Goal: Communication & Community: Answer question/provide support

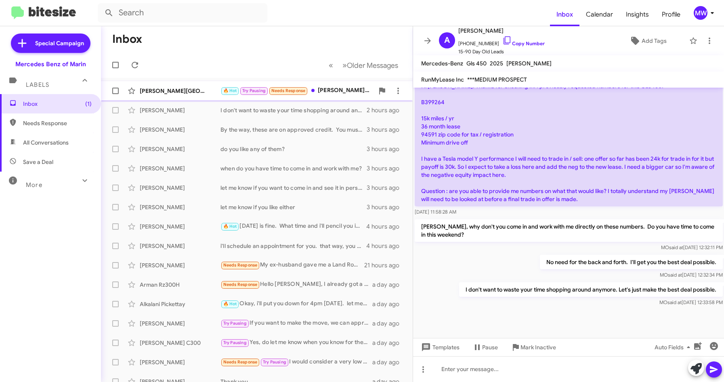
click at [332, 90] on div "🔥 Hot Try Pausing Needs Response Omar...I am not able to make it today either. …" at bounding box center [296, 90] width 153 height 9
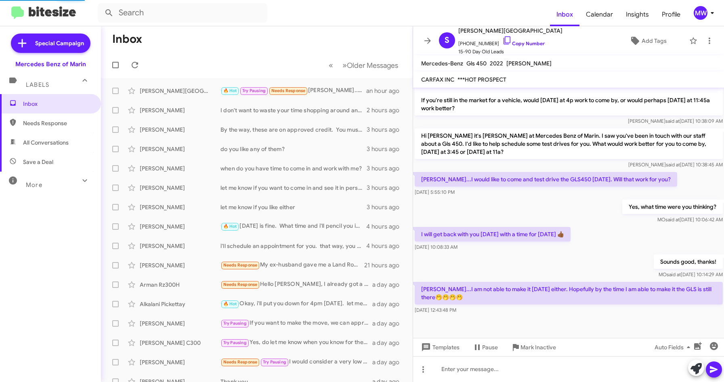
scroll to position [195, 0]
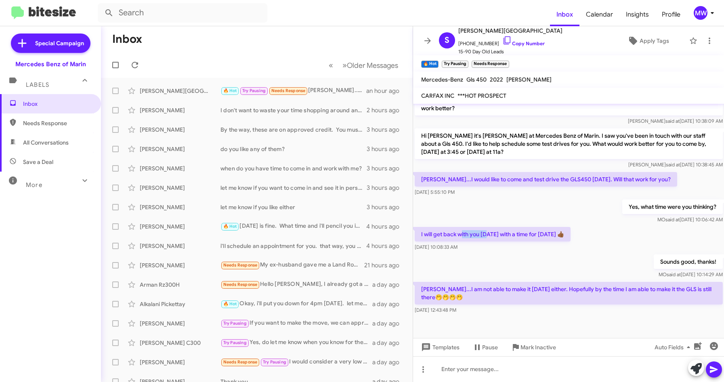
drag, startPoint x: 463, startPoint y: 230, endPoint x: 486, endPoint y: 233, distance: 24.0
click at [486, 233] on p "I will get back with you today with a time for tomorrow 👍🏾" at bounding box center [493, 234] width 156 height 15
drag, startPoint x: 451, startPoint y: 289, endPoint x: 641, endPoint y: 292, distance: 189.4
click at [641, 292] on p "Omar...I am not able to make it today either. Hopefully by the time I am able t…" at bounding box center [569, 293] width 308 height 23
drag, startPoint x: 641, startPoint y: 292, endPoint x: 566, endPoint y: 257, distance: 82.3
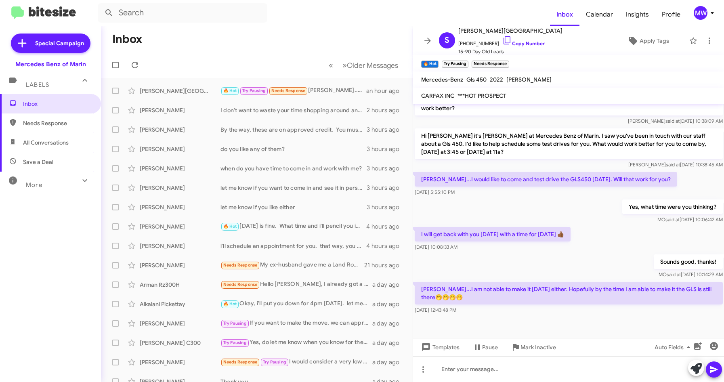
click at [566, 255] on div "Sounds good, thanks! MO said at Sep 17, 2025, 10:14:29 AM" at bounding box center [568, 266] width 311 height 27
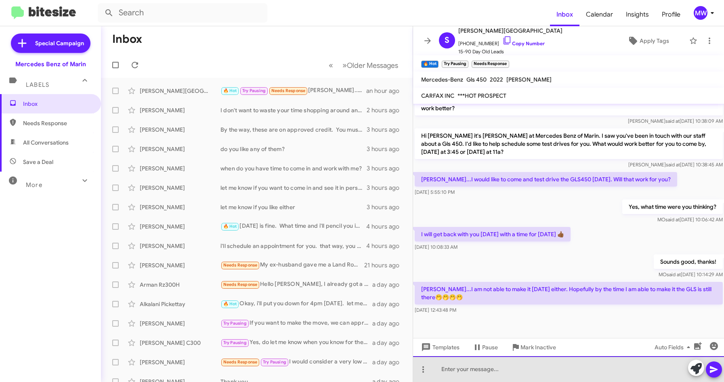
click at [507, 369] on div at bounding box center [568, 369] width 311 height 26
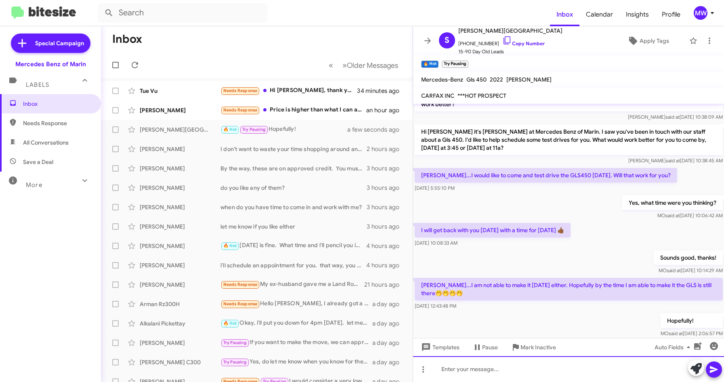
scroll to position [254, 0]
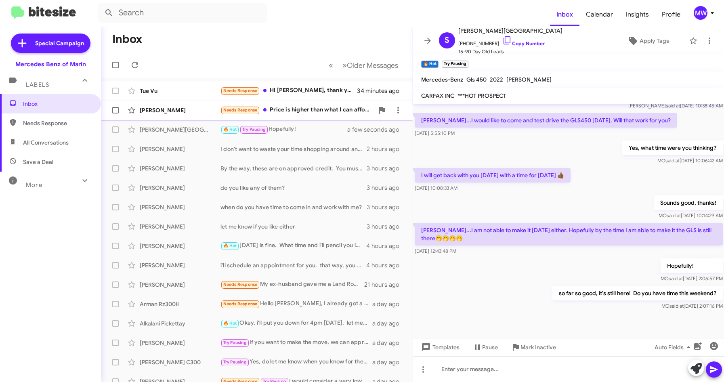
click at [292, 111] on div "Needs Response Price is higher than what I can afford. Keep waiting!" at bounding box center [296, 109] width 153 height 9
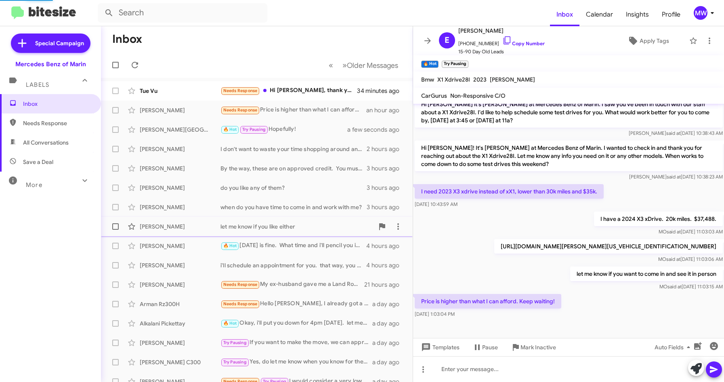
scroll to position [104, 0]
click at [504, 372] on div at bounding box center [568, 369] width 311 height 26
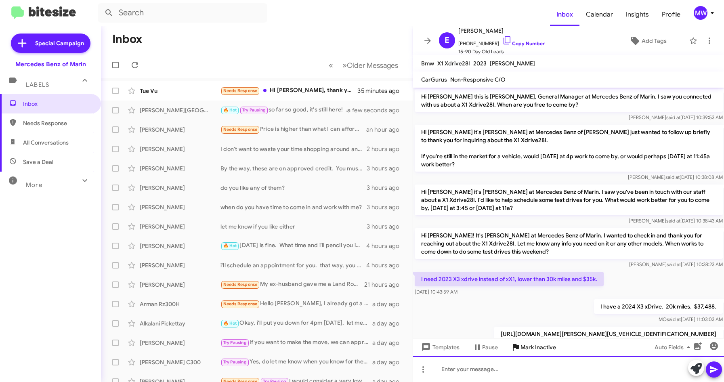
scroll to position [117, 0]
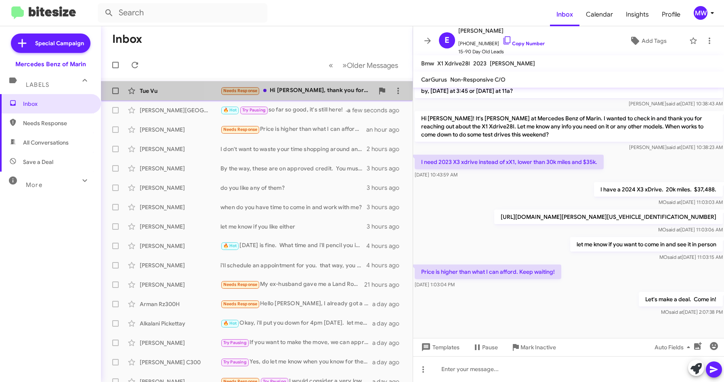
click at [303, 89] on div "Needs Response Hi Omar, thank you for reaching out. I came to visit a few weeks…" at bounding box center [296, 90] width 153 height 9
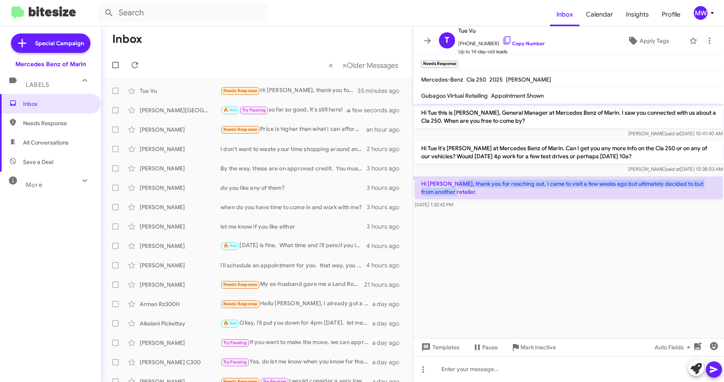
drag, startPoint x: 453, startPoint y: 182, endPoint x: 446, endPoint y: 191, distance: 11.5
click at [446, 191] on p "Hi [PERSON_NAME], thank you for reaching out. I came to visit a few weeks ago b…" at bounding box center [569, 187] width 308 height 23
click at [535, 276] on cdk-virtual-scroll-viewport "Hi Tue this is Omar Ibrahimi, General Manager at Mercedes Benz of Marin. I saw …" at bounding box center [568, 221] width 311 height 234
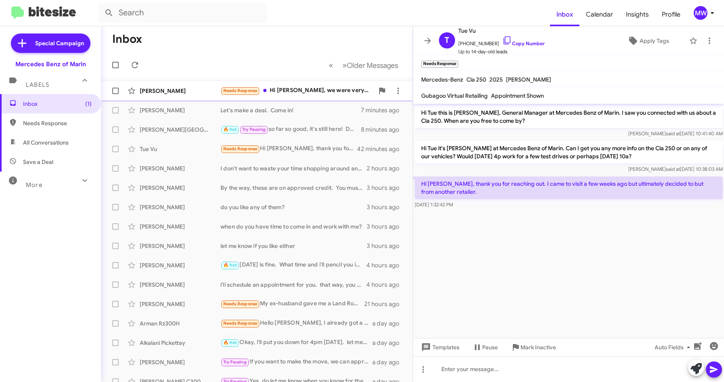
click at [308, 94] on div "Needs Response Hi Omar, we were very happy with everything - thank you very muc…" at bounding box center [296, 90] width 153 height 9
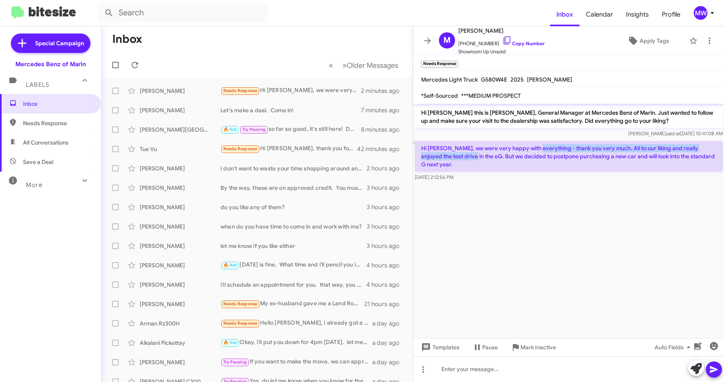
drag, startPoint x: 454, startPoint y: 153, endPoint x: 537, endPoint y: 147, distance: 83.0
click at [537, 147] on p "Hi [PERSON_NAME], we were very happy with everything - thank you very much. All…" at bounding box center [569, 156] width 308 height 31
drag, startPoint x: 537, startPoint y: 147, endPoint x: 556, endPoint y: 175, distance: 34.6
click at [539, 180] on cdk-virtual-scroll-viewport "Hi Marco this is Omar Ibrahimi, General Manager at Mercedes Benz of Marin. Just…" at bounding box center [568, 221] width 311 height 234
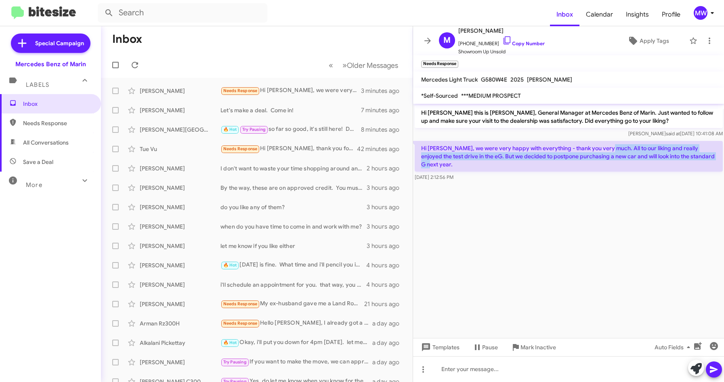
drag, startPoint x: 608, startPoint y: 147, endPoint x: 717, endPoint y: 157, distance: 109.1
click at [717, 157] on p "Hi [PERSON_NAME], we were very happy with everything - thank you very much. All…" at bounding box center [569, 156] width 308 height 31
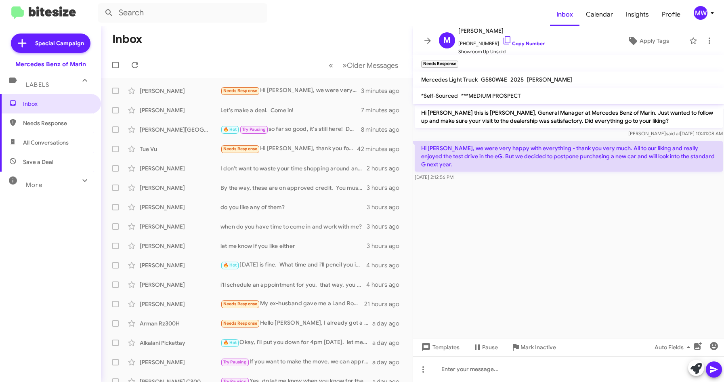
drag, startPoint x: 717, startPoint y: 157, endPoint x: 634, endPoint y: 195, distance: 91.4
click at [642, 192] on cdk-virtual-scroll-viewport "Hi Marco this is Omar Ibrahimi, General Manager at Mercedes Benz of Marin. Just…" at bounding box center [568, 221] width 311 height 234
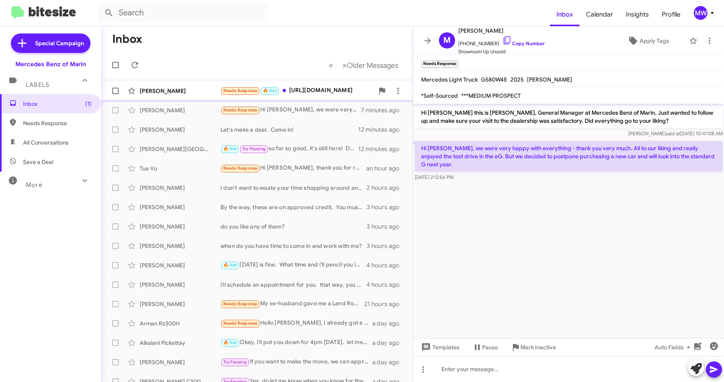
click at [321, 91] on div "Needs Response 🔥 Hot https://www.cargurus.com/Cars/inventorylisting/viewDetails…" at bounding box center [296, 90] width 153 height 9
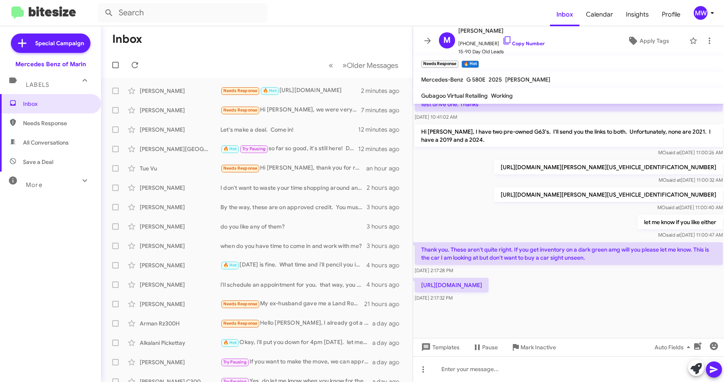
scroll to position [461, 0]
drag, startPoint x: 474, startPoint y: 233, endPoint x: 624, endPoint y: 232, distance: 151.0
click at [624, 242] on p "Thank you. These aren't quite right. If you get inventory on a dark green amg w…" at bounding box center [569, 253] width 308 height 23
drag, startPoint x: 624, startPoint y: 232, endPoint x: 616, endPoint y: 307, distance: 76.0
click at [616, 307] on div at bounding box center [568, 321] width 311 height 34
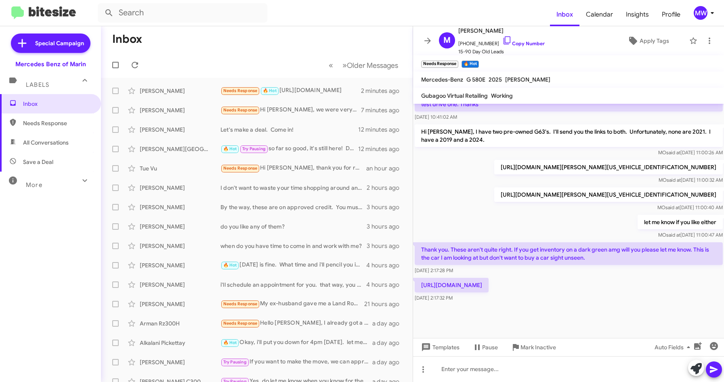
click at [488, 281] on p "[URL][DOMAIN_NAME]" at bounding box center [452, 285] width 74 height 15
click at [488, 278] on p "[URL][DOMAIN_NAME]" at bounding box center [452, 285] width 74 height 15
drag, startPoint x: 531, startPoint y: 287, endPoint x: 422, endPoint y: 269, distance: 110.8
click at [422, 278] on p "[URL][DOMAIN_NAME]" at bounding box center [452, 285] width 74 height 15
copy p "[URL][DOMAIN_NAME]"
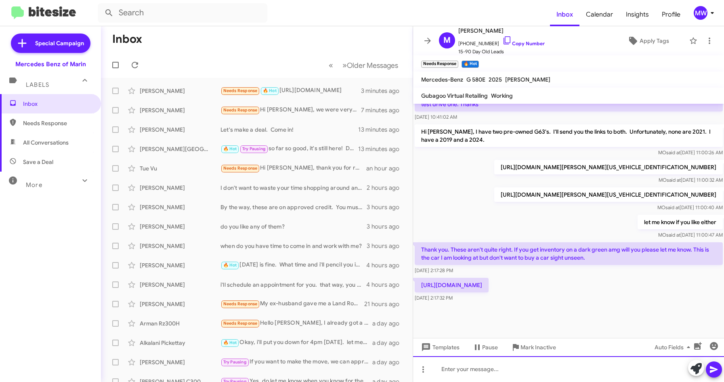
click at [530, 373] on div at bounding box center [568, 369] width 311 height 26
click at [572, 367] on div "very hard to come across something so specific." at bounding box center [568, 369] width 311 height 26
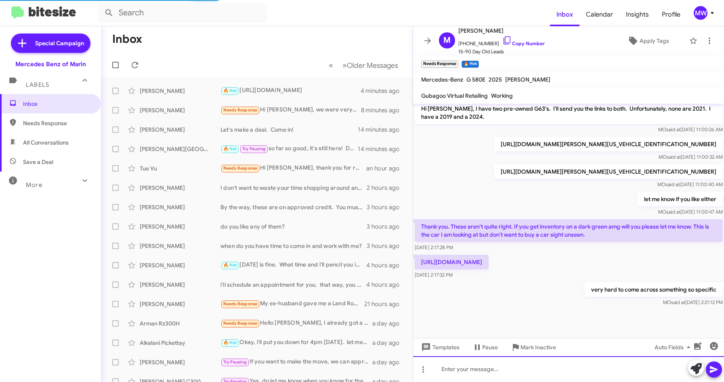
scroll to position [490, 0]
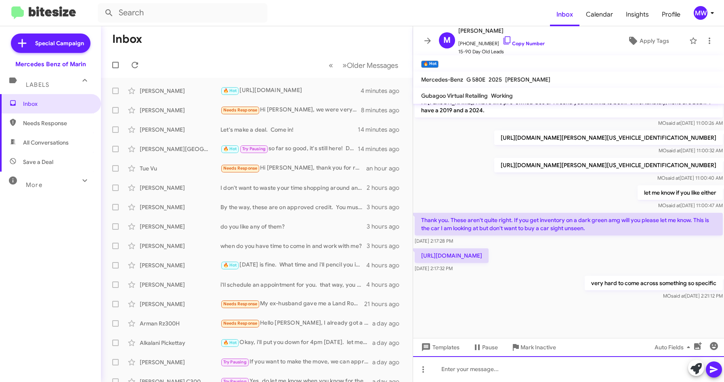
click at [577, 373] on div at bounding box center [568, 369] width 311 height 26
click at [591, 369] on div at bounding box center [568, 369] width 311 height 26
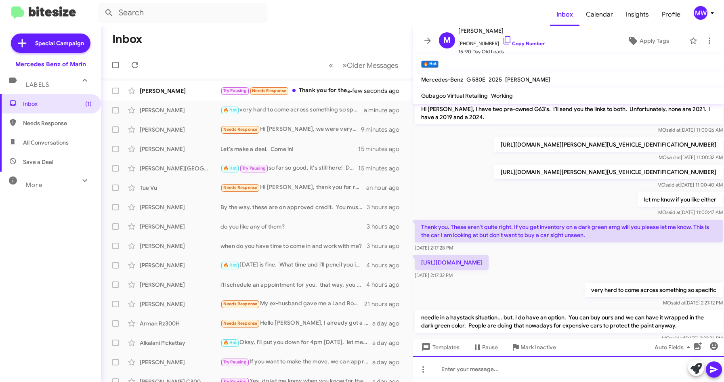
scroll to position [528, 0]
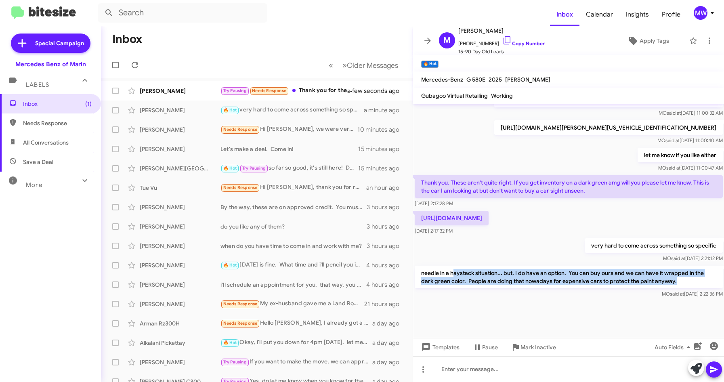
drag, startPoint x: 452, startPoint y: 273, endPoint x: 685, endPoint y: 282, distance: 233.5
click at [685, 282] on p "needle in a haystack situation... but, I do have an option. You can buy ours an…" at bounding box center [569, 277] width 308 height 23
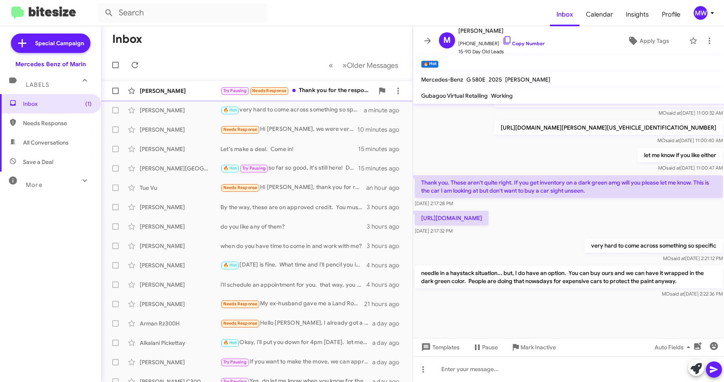
click at [331, 89] on div "Try Pausing Needs Response Thank you for the response. I've just started to rea…" at bounding box center [296, 90] width 153 height 9
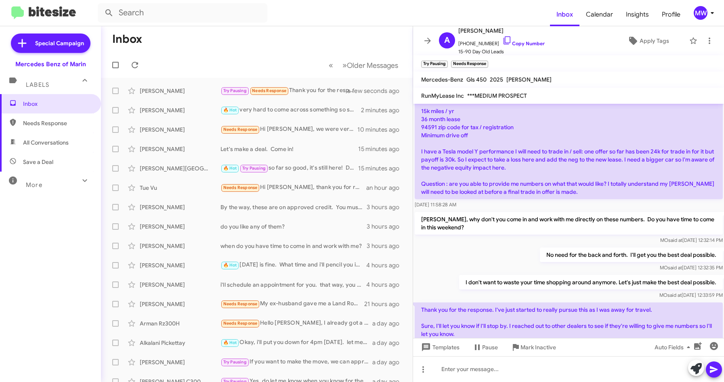
scroll to position [1100, 0]
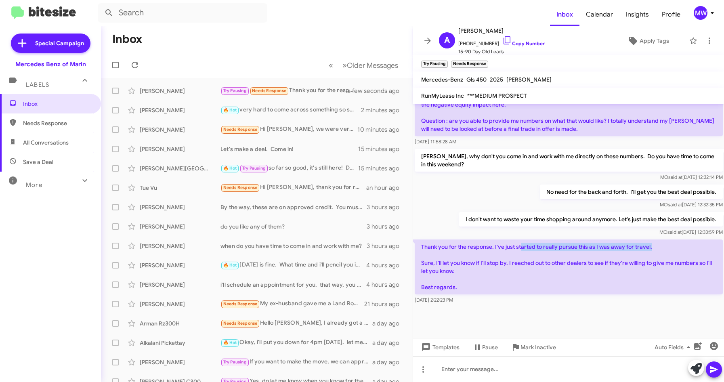
drag, startPoint x: 522, startPoint y: 222, endPoint x: 673, endPoint y: 220, distance: 150.2
click at [673, 239] on p "Thank you for the response. I've just started to really pursue this as I was aw…" at bounding box center [569, 266] width 308 height 55
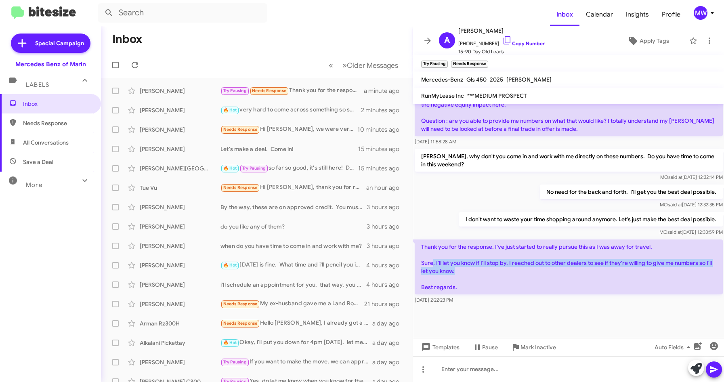
drag, startPoint x: 433, startPoint y: 241, endPoint x: 561, endPoint y: 250, distance: 128.3
click at [561, 250] on p "Thank you for the response. I've just started to really pursue this as I was aw…" at bounding box center [569, 266] width 308 height 55
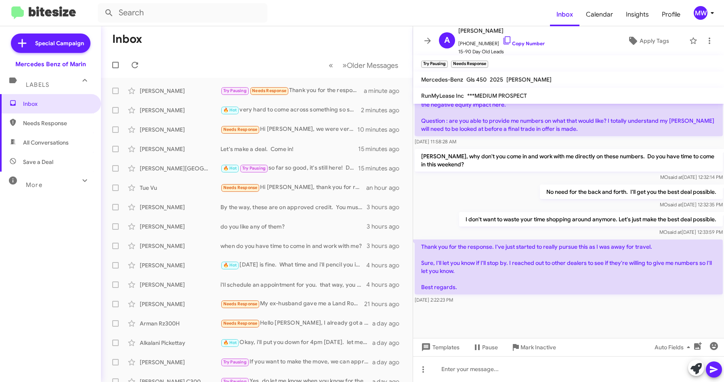
drag, startPoint x: 561, startPoint y: 250, endPoint x: 524, endPoint y: 272, distance: 42.7
click at [525, 261] on p "Thank you for the response. I've just started to really pursue this as I was aw…" at bounding box center [569, 266] width 308 height 55
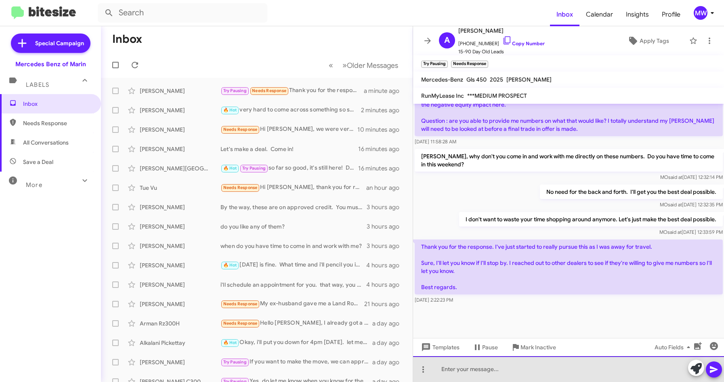
click at [537, 381] on div at bounding box center [568, 369] width 311 height 26
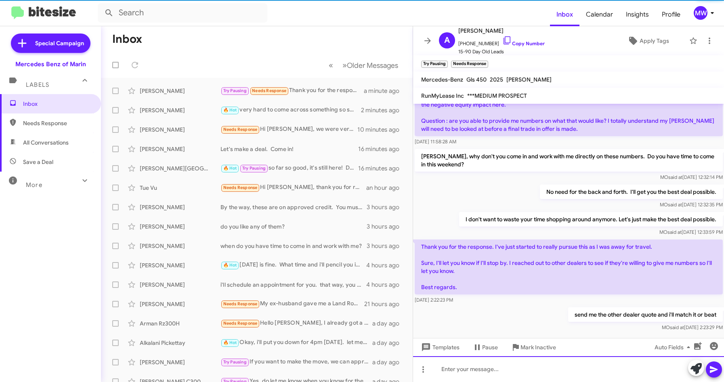
scroll to position [0, 0]
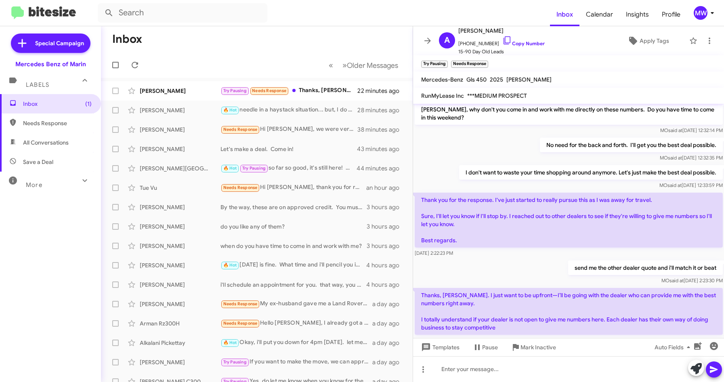
scroll to position [735, 0]
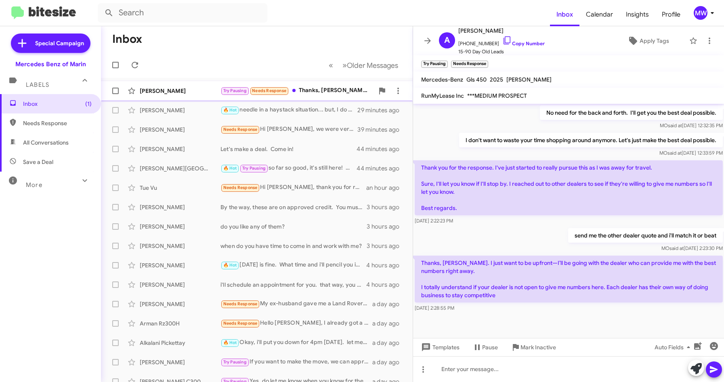
click at [337, 87] on div "Try Pausing Needs Response Thanks, [PERSON_NAME]. I just want to be upfront—I’l…" at bounding box center [296, 90] width 153 height 9
drag, startPoint x: 633, startPoint y: 217, endPoint x: 701, endPoint y: 216, distance: 67.8
click at [701, 228] on p "send me the other dealer quote and i'll match it or beat" at bounding box center [645, 235] width 155 height 15
drag, startPoint x: 451, startPoint y: 245, endPoint x: 521, endPoint y: 245, distance: 69.4
click at [521, 256] on p "Thanks, [PERSON_NAME]. I just want to be upfront—I’ll be going with the dealer …" at bounding box center [569, 279] width 308 height 47
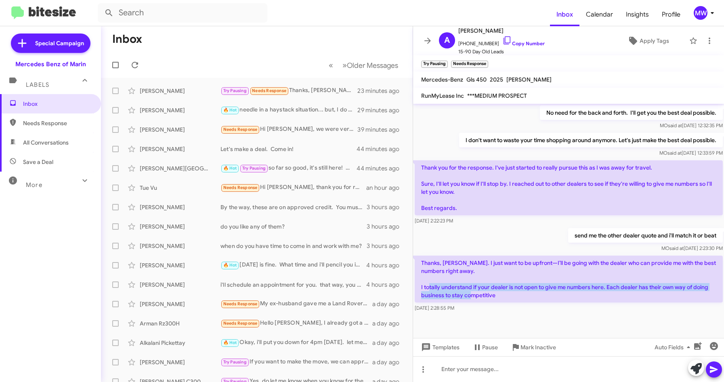
drag, startPoint x: 450, startPoint y: 272, endPoint x: 512, endPoint y: 278, distance: 62.1
click at [512, 278] on p "Thanks, [PERSON_NAME]. I just want to be upfront—I’ll be going with the dealer …" at bounding box center [569, 279] width 308 height 47
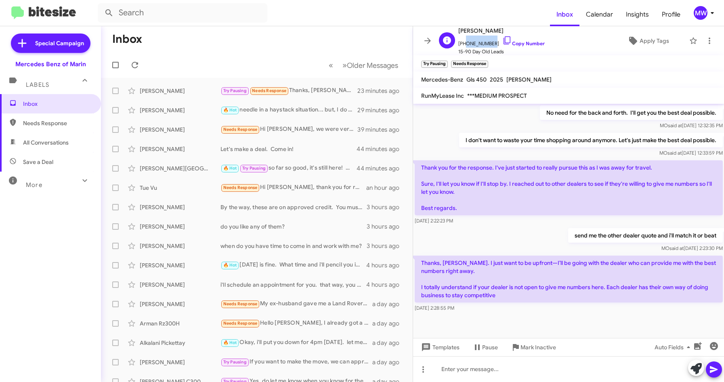
drag, startPoint x: 463, startPoint y: 44, endPoint x: 489, endPoint y: 46, distance: 26.3
click at [489, 46] on span "+14088827063 Copy Number" at bounding box center [501, 42] width 86 height 12
copy span "4088827063"
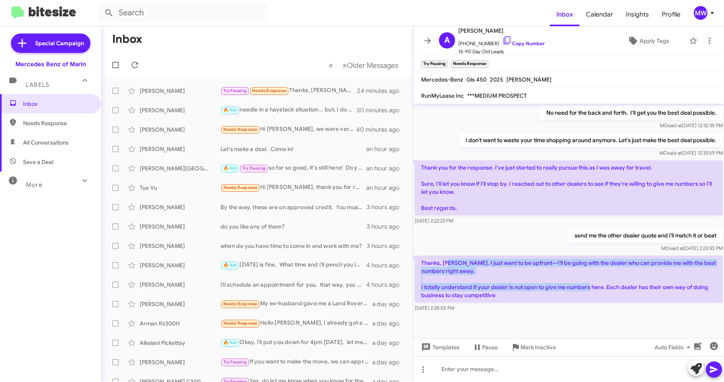
drag, startPoint x: 453, startPoint y: 246, endPoint x: 612, endPoint y: 274, distance: 161.5
click at [612, 274] on p "Thanks, [PERSON_NAME]. I just want to be upfront—I’ll be going with the dealer …" at bounding box center [569, 279] width 308 height 47
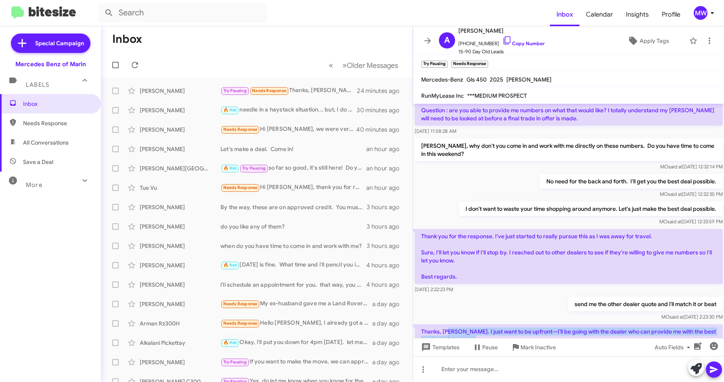
scroll to position [1191, 0]
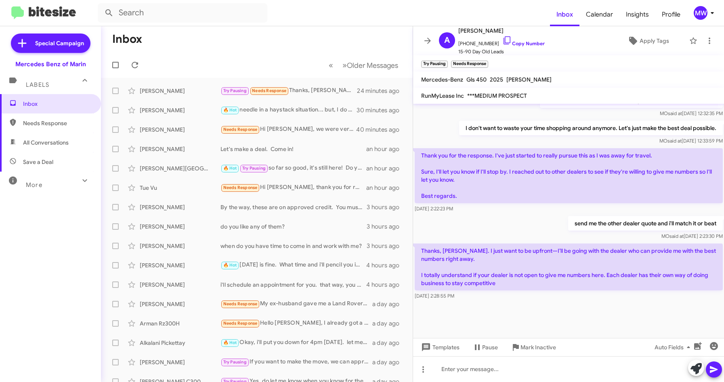
drag, startPoint x: 526, startPoint y: 273, endPoint x: 518, endPoint y: 272, distance: 7.8
click at [526, 292] on div "[DATE] 2:28:55 PM" at bounding box center [569, 296] width 308 height 8
drag, startPoint x: 474, startPoint y: 222, endPoint x: 482, endPoint y: 237, distance: 17.7
click at [482, 243] on p "Thanks, [PERSON_NAME]. I just want to be upfront—I’ll be going with the dealer …" at bounding box center [569, 266] width 308 height 47
drag, startPoint x: 482, startPoint y: 237, endPoint x: 449, endPoint y: 243, distance: 34.0
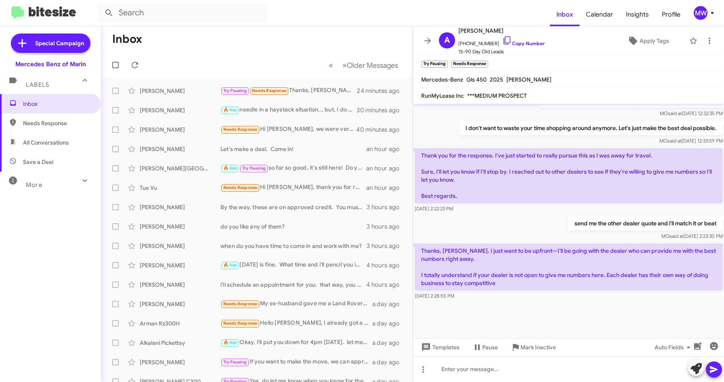
click at [460, 243] on p "Thanks, [PERSON_NAME]. I just want to be upfront—I’ll be going with the dealer …" at bounding box center [569, 266] width 308 height 47
drag, startPoint x: 442, startPoint y: 234, endPoint x: 477, endPoint y: 234, distance: 34.7
click at [477, 243] on p "Thanks, [PERSON_NAME]. I just want to be upfront—I’ll be going with the dealer …" at bounding box center [569, 266] width 308 height 47
drag, startPoint x: 477, startPoint y: 234, endPoint x: 453, endPoint y: 254, distance: 31.3
click at [463, 249] on p "Thanks, [PERSON_NAME]. I just want to be upfront—I’ll be going with the dealer …" at bounding box center [569, 266] width 308 height 47
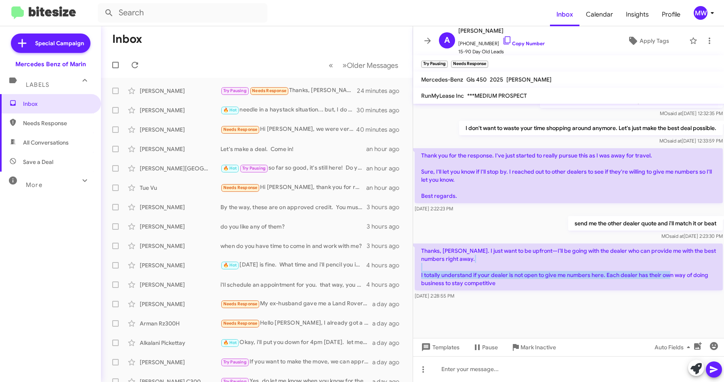
drag, startPoint x: 436, startPoint y: 251, endPoint x: 692, endPoint y: 249, distance: 255.5
click at [692, 249] on p "Thanks, [PERSON_NAME]. I just want to be upfront—I’ll be going with the dealer …" at bounding box center [569, 266] width 308 height 47
drag, startPoint x: 692, startPoint y: 249, endPoint x: 534, endPoint y: 276, distance: 160.1
click at [534, 276] on div "Thanks, Omar. I just want to be upfront—I’ll be going with the dealer who can p…" at bounding box center [568, 272] width 311 height 60
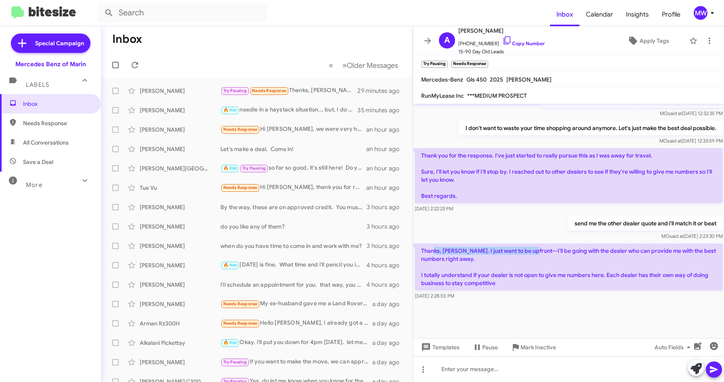
drag, startPoint x: 432, startPoint y: 228, endPoint x: 531, endPoint y: 225, distance: 98.5
click at [531, 243] on p "Thanks, [PERSON_NAME]. I just want to be upfront—I’ll be going with the dealer …" at bounding box center [569, 266] width 308 height 47
drag, startPoint x: 531, startPoint y: 225, endPoint x: 513, endPoint y: 291, distance: 68.3
click at [513, 302] on div at bounding box center [568, 332] width 311 height 61
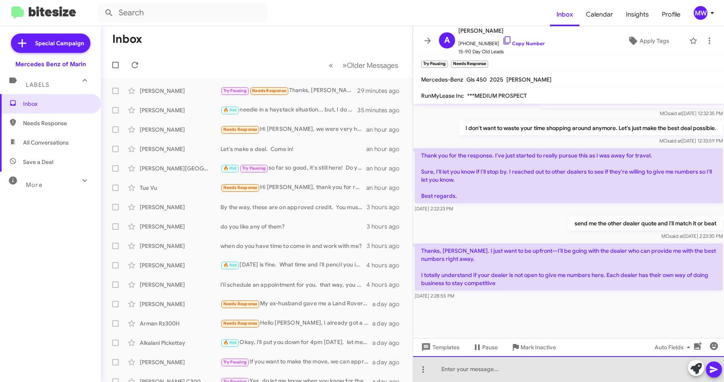
click at [512, 363] on div at bounding box center [568, 369] width 311 height 26
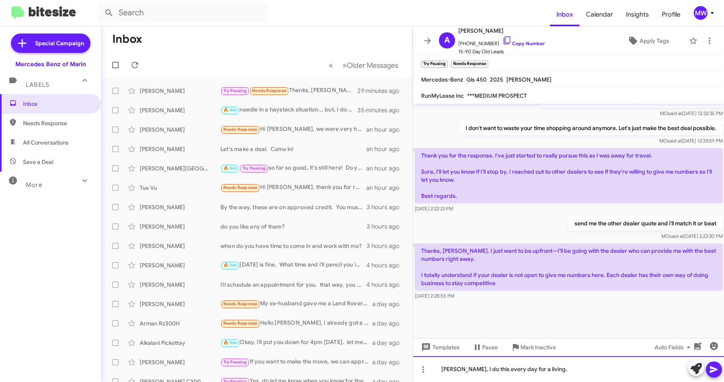
click at [543, 367] on div "Ali, I do this every day for a living." at bounding box center [568, 369] width 311 height 26
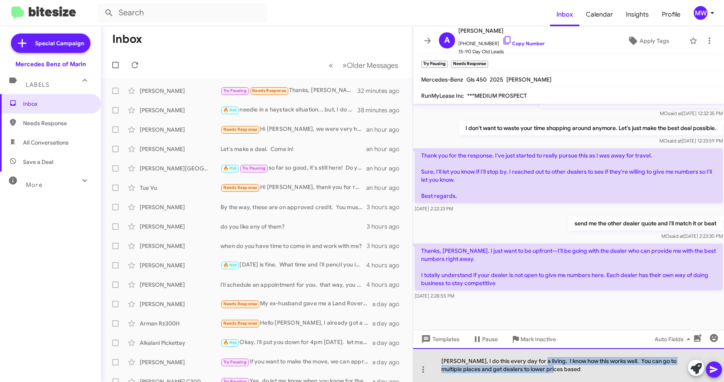
drag, startPoint x: 530, startPoint y: 361, endPoint x: 540, endPoint y: 367, distance: 12.3
click at [540, 367] on div "Ali, I do this every day for a living. I know how this works well. You can go t…" at bounding box center [568, 365] width 311 height 34
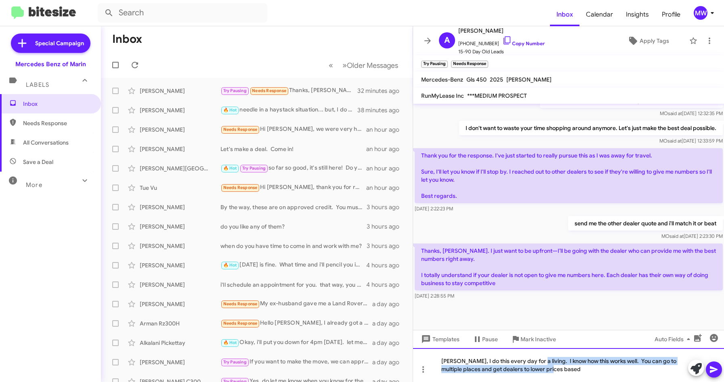
click at [541, 367] on div "Ali, I do this every day for a living. I know how this works well. You can go t…" at bounding box center [568, 365] width 311 height 34
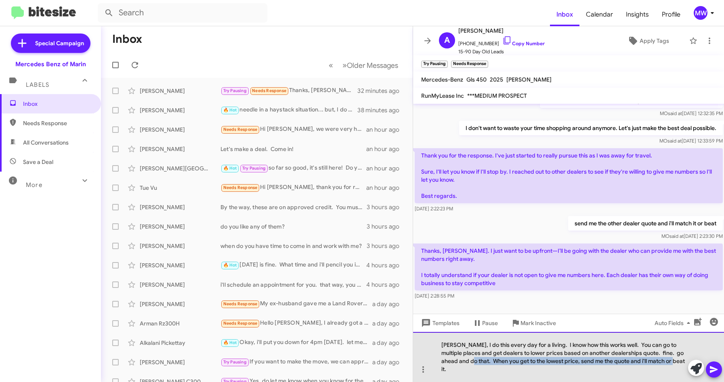
drag, startPoint x: 461, startPoint y: 372, endPoint x: 666, endPoint y: 369, distance: 205.1
click at [666, 369] on div "Ali, I do this every day for a living. I know how this works well. You can go t…" at bounding box center [568, 357] width 311 height 50
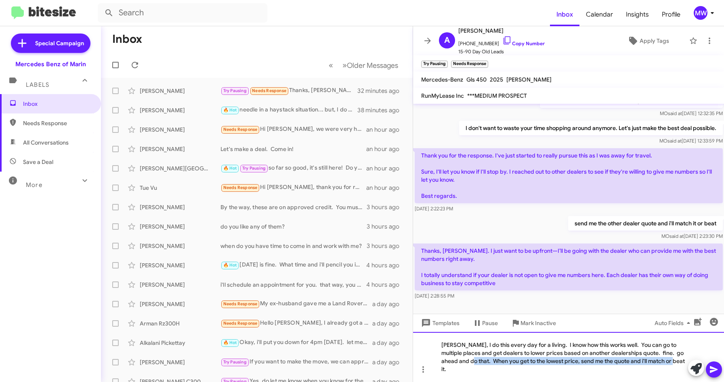
click at [666, 369] on div "Ali, I do this every day for a living. I know how this works well. You can go t…" at bounding box center [568, 357] width 311 height 50
click at [449, 344] on div "Ali, I do this every day for a living. I know how this works well. You can go t…" at bounding box center [568, 357] width 311 height 50
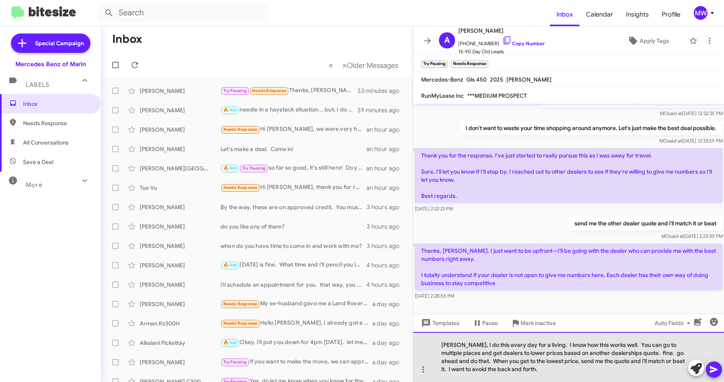
click at [450, 344] on div "Ali, I do this every day for a living. I know how this works well. You can go t…" at bounding box center [568, 357] width 311 height 50
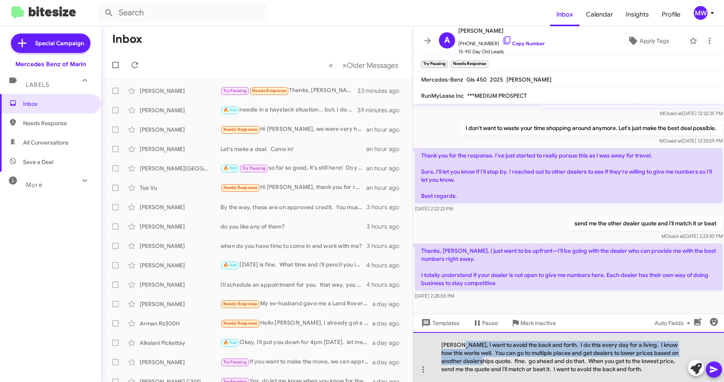
drag, startPoint x: 454, startPoint y: 346, endPoint x: 488, endPoint y: 361, distance: 37.2
click at [488, 361] on div "Ali, I want to avoid the back and forth. I do this every day for a living. I kn…" at bounding box center [568, 357] width 311 height 50
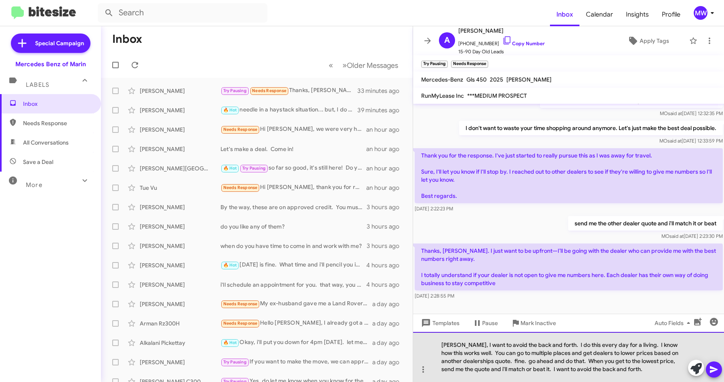
click at [490, 359] on div "Ali, I want to avoid the back and forth. I do this every day for a living. I kn…" at bounding box center [568, 357] width 311 height 50
click at [492, 360] on div "Ali, I want to avoid the back and forth. I do this every day for a living. I kn…" at bounding box center [568, 357] width 311 height 50
drag, startPoint x: 455, startPoint y: 353, endPoint x: 622, endPoint y: 343, distance: 167.4
click at [622, 343] on div "Ali, I want to avoid the back and forth. I do this every day for a living. I kn…" at bounding box center [568, 357] width 311 height 50
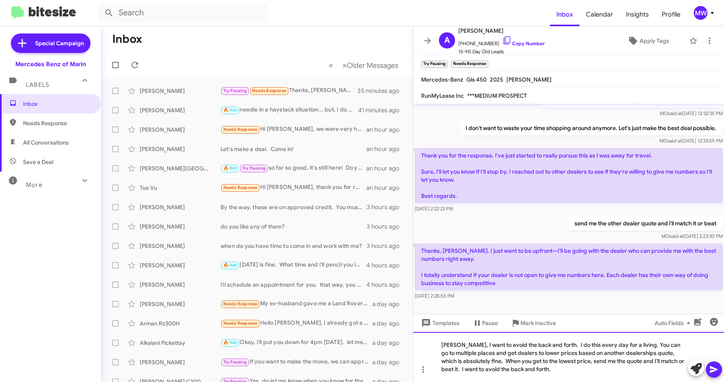
click at [521, 364] on div "Ali, I want to avoid the back and forth. I do this every day for a living. You …" at bounding box center [568, 357] width 311 height 50
click at [518, 367] on div "Ali, I want to avoid the back and forth. I do this every day for a living. You …" at bounding box center [568, 357] width 311 height 50
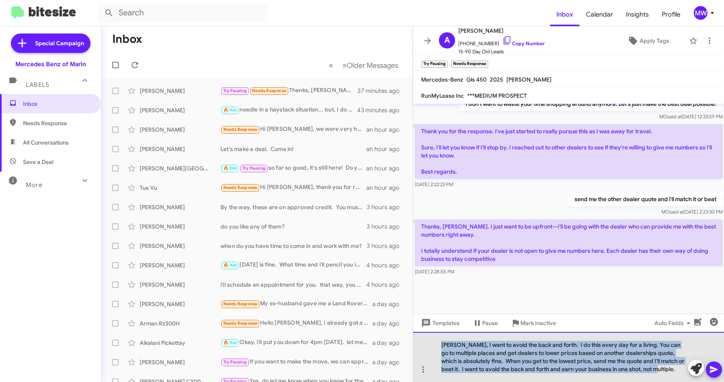
drag, startPoint x: 638, startPoint y: 369, endPoint x: 425, endPoint y: 344, distance: 213.9
click at [425, 344] on div "Ali, I want to avoid the back and forth. I do this every day for a living. You …" at bounding box center [568, 357] width 311 height 50
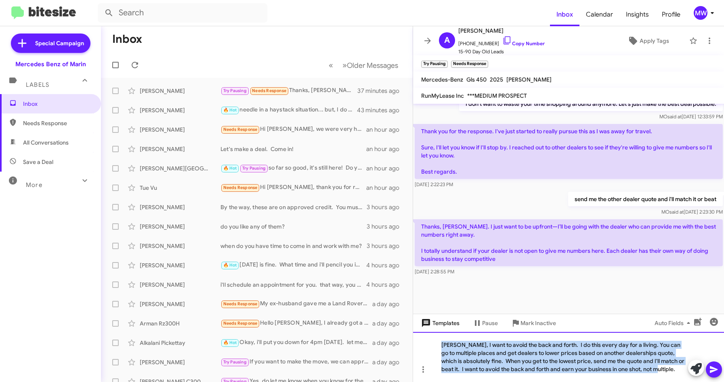
scroll to position [1191, 0]
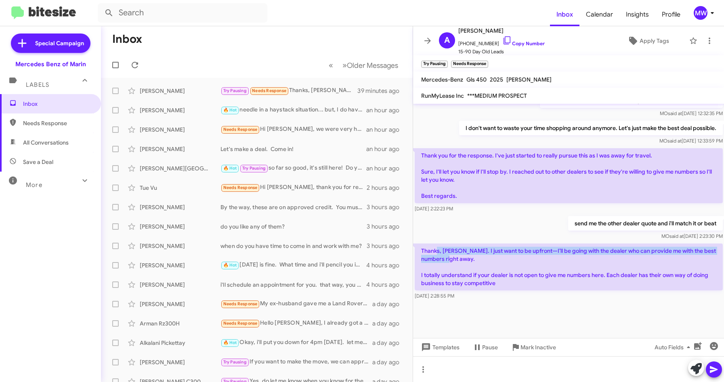
drag, startPoint x: 438, startPoint y: 226, endPoint x: 477, endPoint y: 232, distance: 39.1
click at [477, 243] on p "Thanks, [PERSON_NAME]. I just want to be upfront—I’ll be going with the dealer …" at bounding box center [569, 266] width 308 height 47
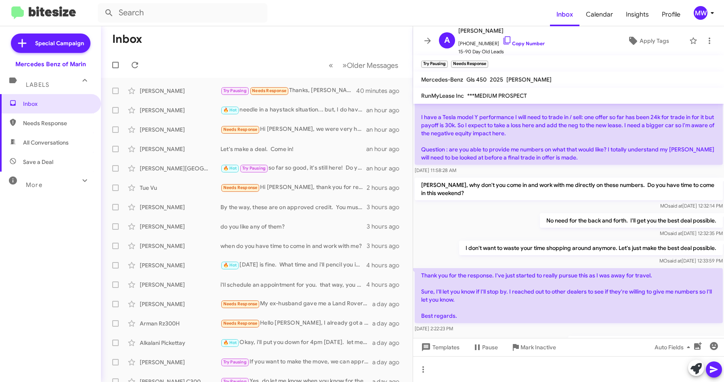
scroll to position [1070, 0]
drag, startPoint x: 500, startPoint y: 224, endPoint x: 573, endPoint y: 224, distance: 73.1
click at [573, 242] on p "I don't want to waste your time shopping around anymore. Let's just make the be…" at bounding box center [591, 249] width 264 height 15
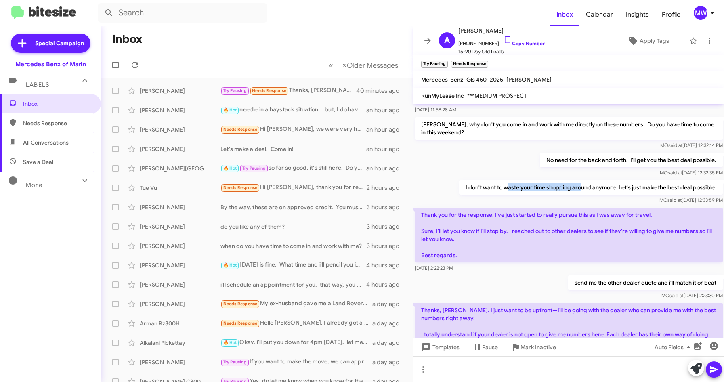
scroll to position [1191, 0]
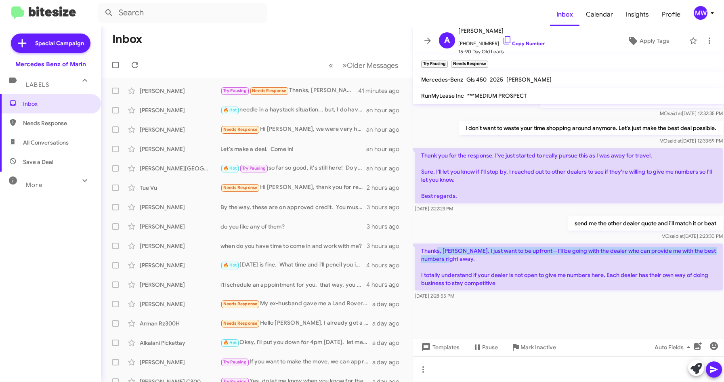
drag, startPoint x: 437, startPoint y: 222, endPoint x: 480, endPoint y: 236, distance: 45.2
click at [480, 243] on p "Thanks, [PERSON_NAME]. I just want to be upfront—I’ll be going with the dealer …" at bounding box center [569, 266] width 308 height 47
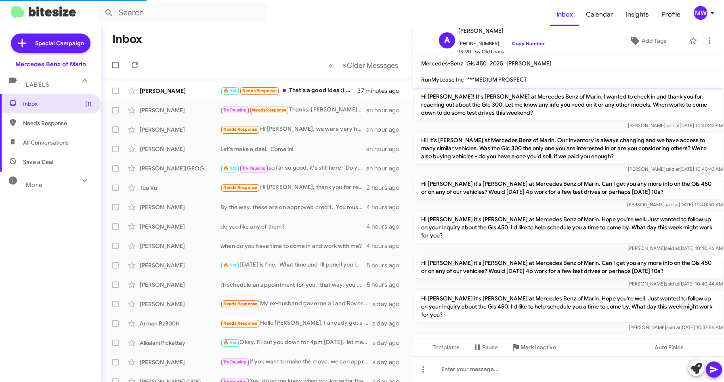
scroll to position [719, 0]
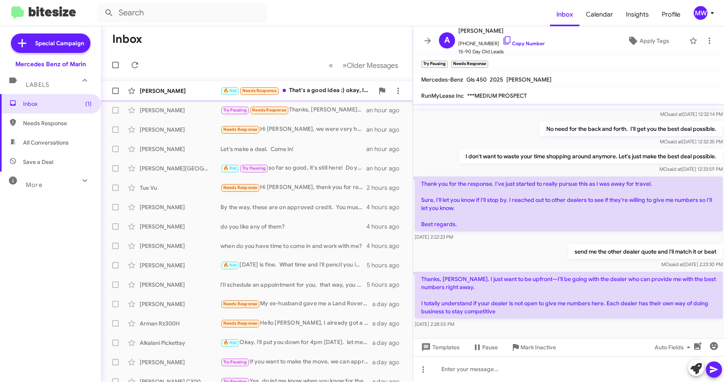
click at [312, 90] on div "🔥 Hot Needs Response That's a good idea :) okay, let me talk with my husband. T…" at bounding box center [296, 90] width 153 height 9
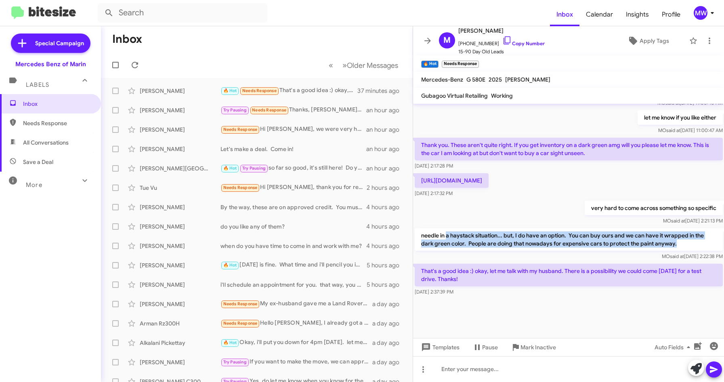
drag, startPoint x: 446, startPoint y: 236, endPoint x: 678, endPoint y: 247, distance: 232.8
click at [678, 247] on p "needle in a haystack situation... but, I do have an option. You can buy ours an…" at bounding box center [569, 239] width 308 height 23
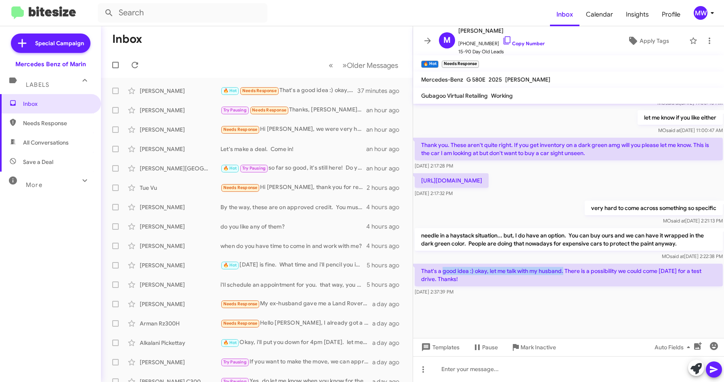
drag, startPoint x: 442, startPoint y: 272, endPoint x: 564, endPoint y: 271, distance: 122.3
click at [564, 271] on p "That's a good idea :) okay, let me talk with my husband. There is a possibility…" at bounding box center [569, 275] width 308 height 23
drag, startPoint x: 564, startPoint y: 271, endPoint x: 546, endPoint y: 304, distance: 37.2
click at [547, 303] on div at bounding box center [568, 318] width 311 height 40
click at [501, 366] on div at bounding box center [568, 369] width 311 height 26
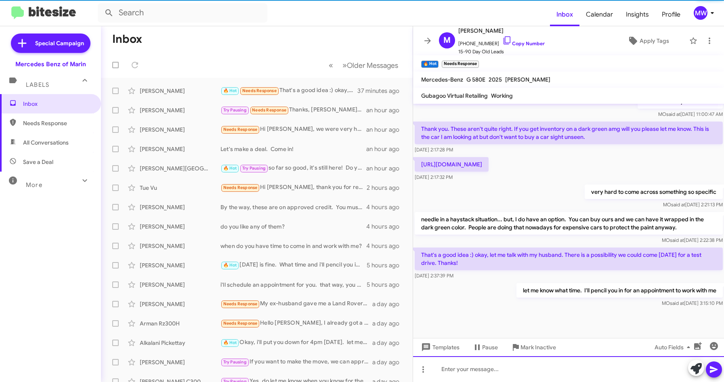
scroll to position [0, 0]
